Goal: Answer question/provide support: Answer question/provide support

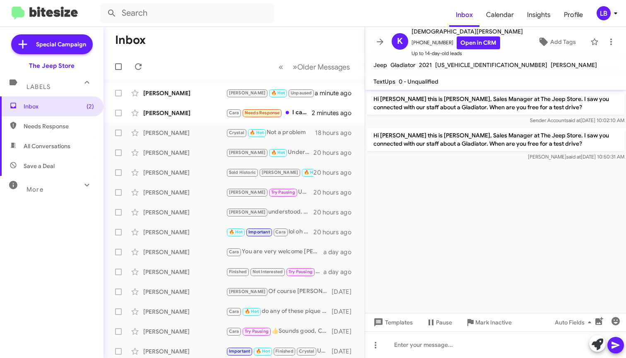
click at [204, 46] on mat-toolbar-row "Inbox" at bounding box center [233, 40] width 261 height 26
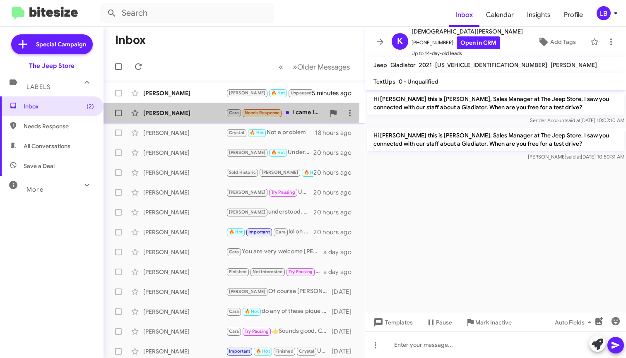
click at [188, 108] on div "[PERSON_NAME] [PERSON_NAME] Needs Response I came in [DATE] and spoke with some…" at bounding box center [234, 113] width 248 height 17
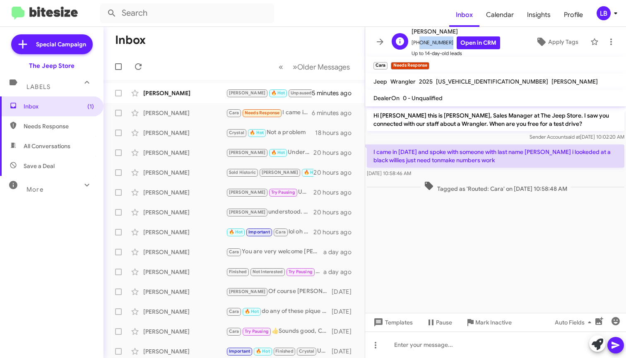
drag, startPoint x: 445, startPoint y: 43, endPoint x: 415, endPoint y: 45, distance: 29.9
click at [415, 45] on span "[PHONE_NUMBER] Open in CRM" at bounding box center [455, 42] width 89 height 13
copy span "7326912064"
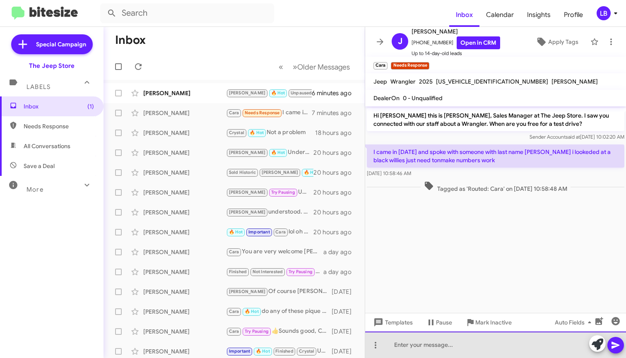
click at [442, 349] on div at bounding box center [495, 344] width 261 height 26
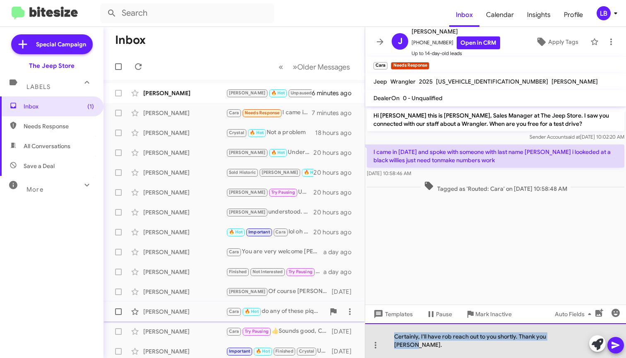
drag, startPoint x: 555, startPoint y: 344, endPoint x: 303, endPoint y: 319, distance: 253.3
click at [303, 319] on div "Inbox « Previous » Next Older Messages [PERSON_NAME] [PERSON_NAME] 🔥 Hot Unpaus…" at bounding box center [364, 192] width 522 height 331
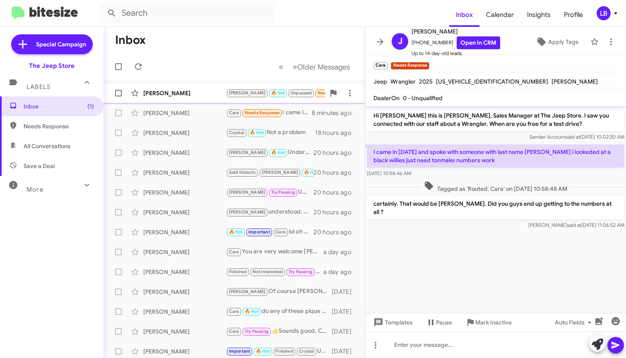
click at [167, 87] on div "[PERSON_NAME] [PERSON_NAME] 🔥 Hot Unpaused Needs Response Would [DATE] work? 7 …" at bounding box center [234, 93] width 248 height 17
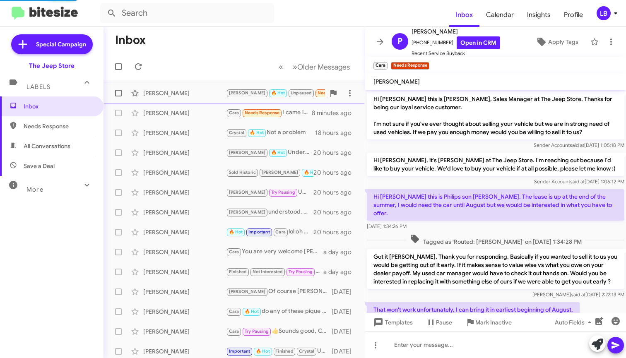
scroll to position [430, 0]
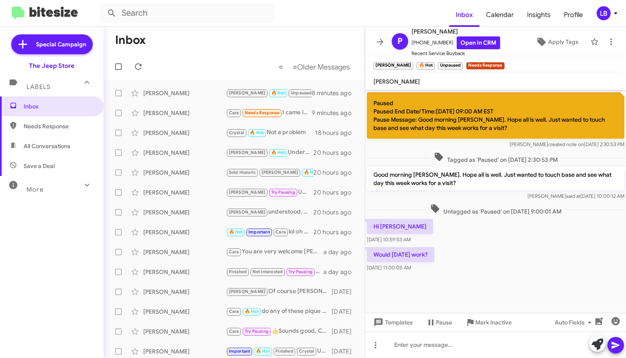
click at [488, 206] on span "Untagged as 'Paused' on [DATE] 9:00:01 AM" at bounding box center [496, 210] width 138 height 12
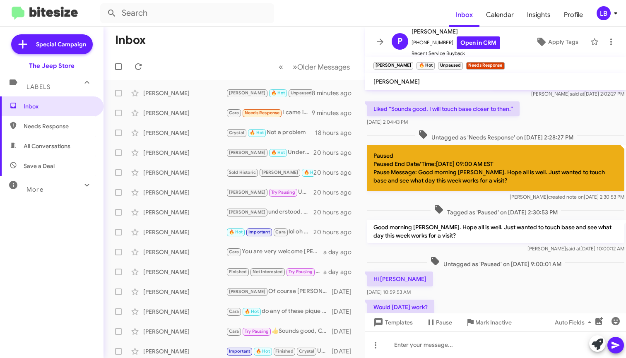
scroll to position [361, 0]
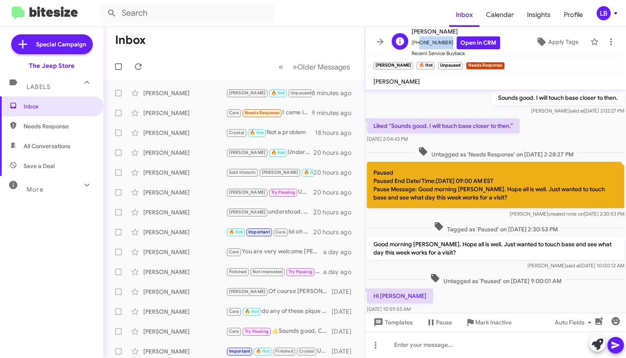
drag, startPoint x: 444, startPoint y: 43, endPoint x: 416, endPoint y: 45, distance: 27.4
click at [416, 45] on span "[PHONE_NUMBER] Open in CRM" at bounding box center [455, 42] width 89 height 13
copy span "7329157512"
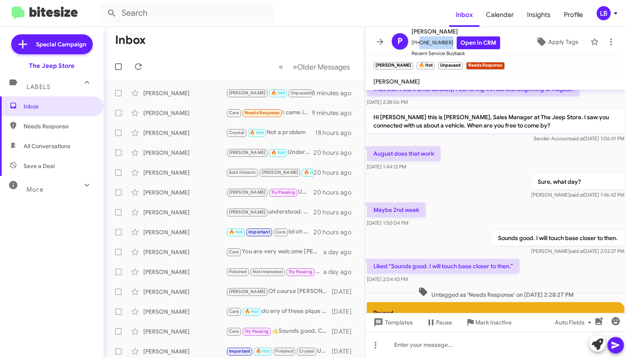
scroll to position [282, 0]
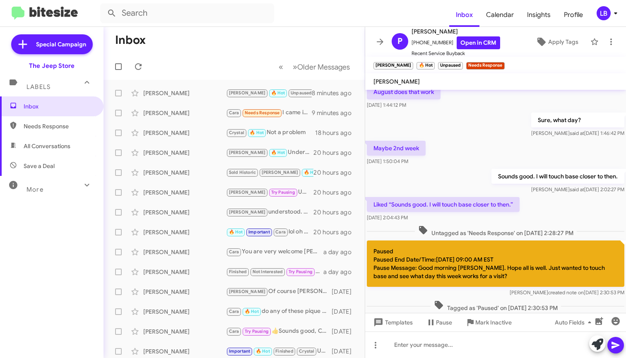
click at [446, 163] on div "Maybe 2nd week [DATE] 1:50:04 PM" at bounding box center [495, 153] width 261 height 28
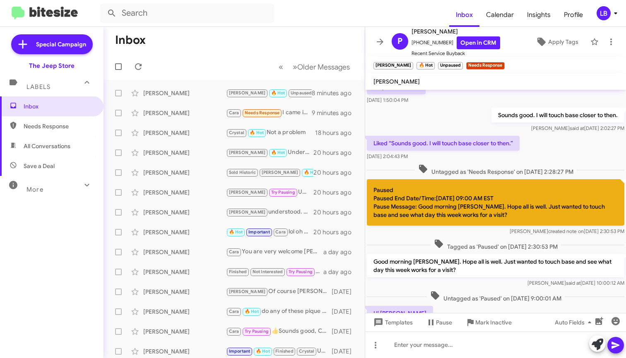
scroll to position [430, 0]
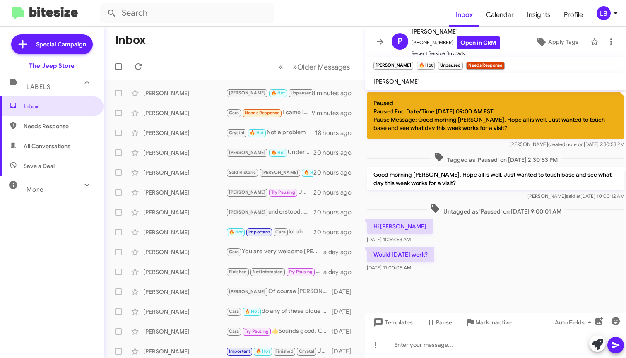
click at [468, 201] on div "Good morning [PERSON_NAME]. Hope all is well. Just wanted to touch base and see…" at bounding box center [495, 184] width 261 height 36
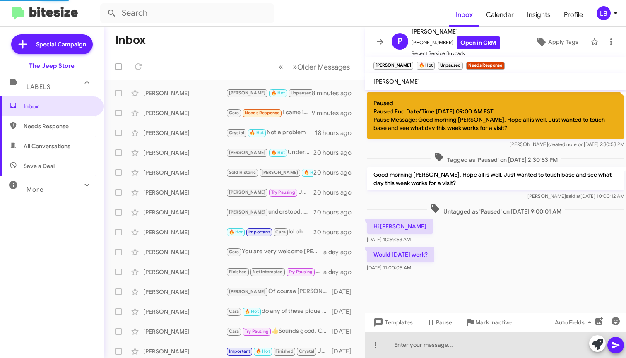
click at [447, 343] on div at bounding box center [495, 344] width 261 height 26
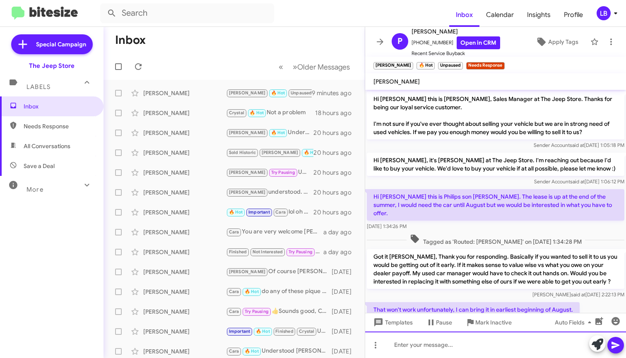
scroll to position [469, 0]
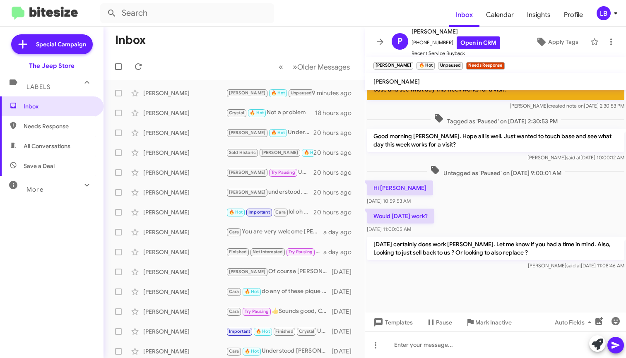
click at [231, 60] on mat-toolbar-row "« Previous » Next Older Messages" at bounding box center [233, 66] width 261 height 26
